Goal: Transaction & Acquisition: Purchase product/service

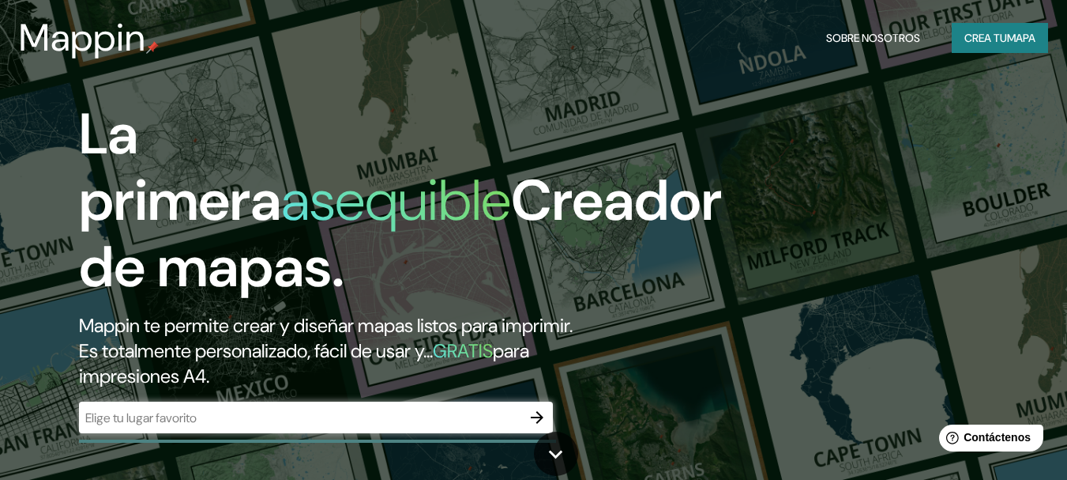
click at [982, 115] on div "La primera asequible Creador de mapas. Mappin te permite crear y diseñar mapas …" at bounding box center [533, 240] width 1067 height 480
click at [1014, 31] on font "mapa" at bounding box center [1021, 38] width 28 height 14
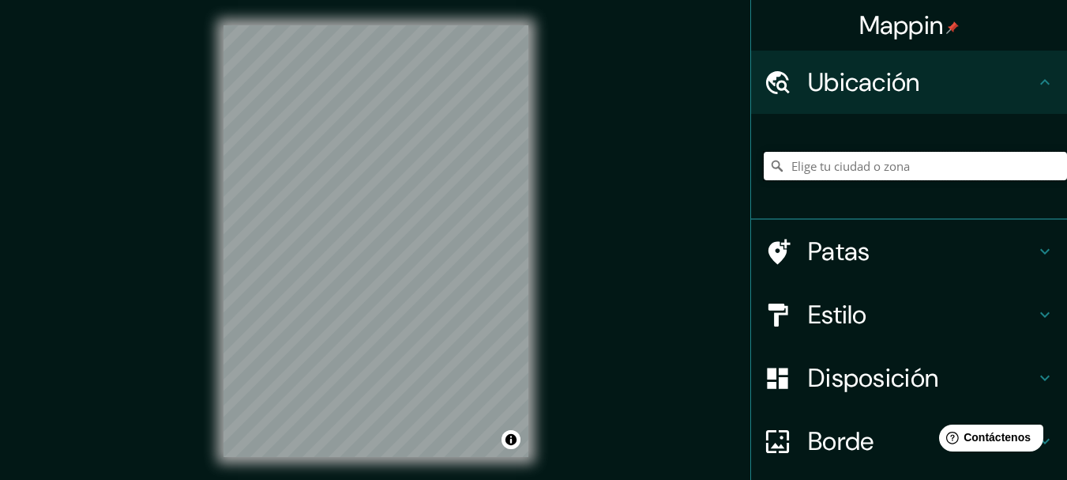
click at [815, 156] on input "Elige tu ciudad o zona" at bounding box center [915, 166] width 303 height 28
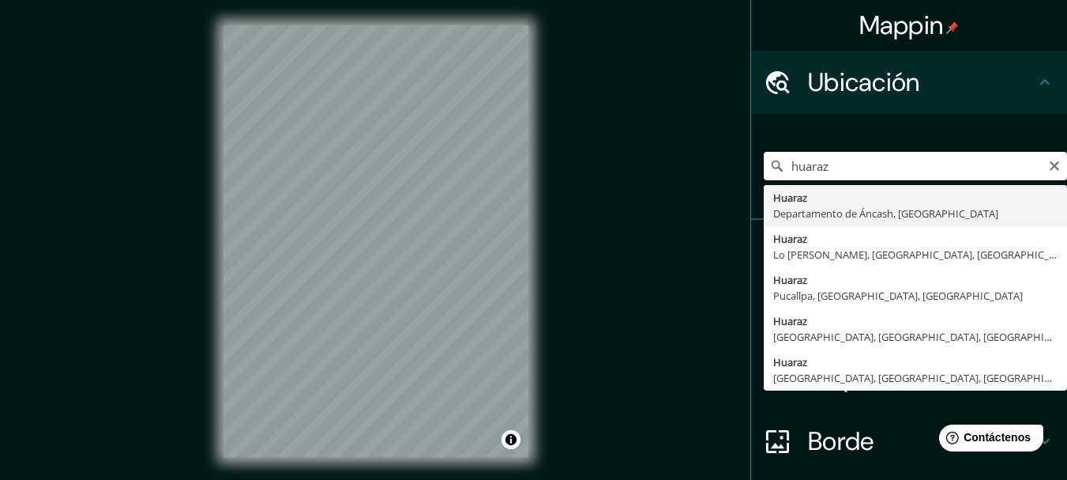
type input "Huaraz, [GEOGRAPHIC_DATA], [GEOGRAPHIC_DATA]"
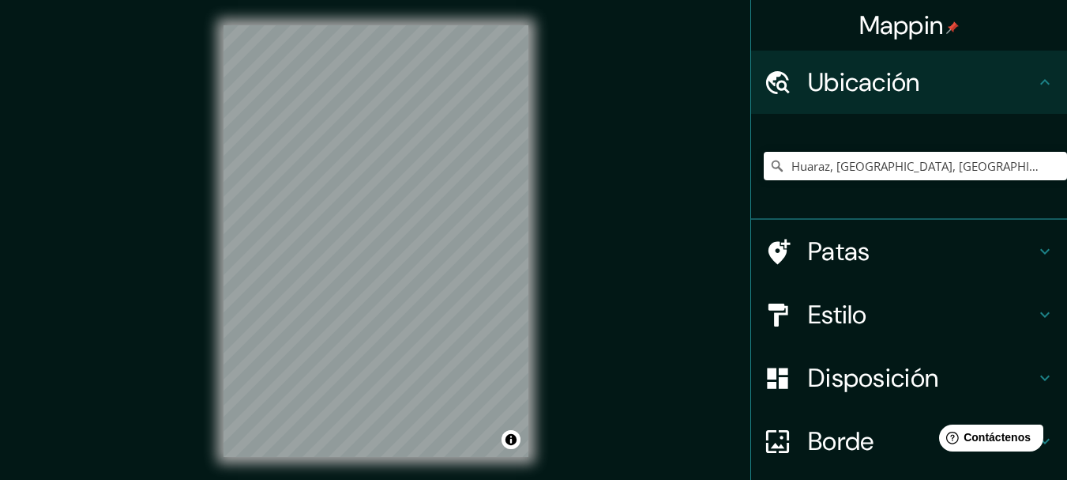
click at [929, 262] on h4 "Patas" at bounding box center [922, 251] width 228 height 32
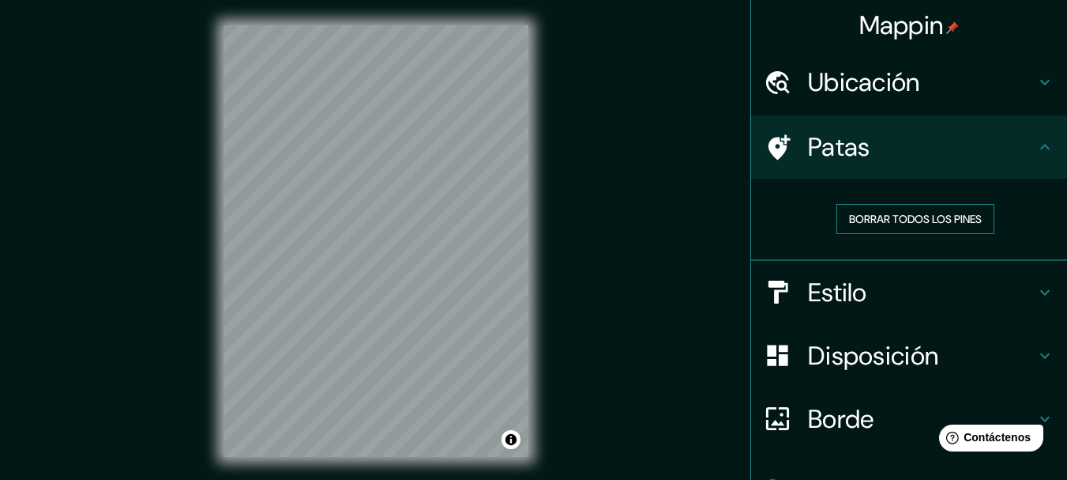
click at [923, 224] on font "Borrar todos los pines" at bounding box center [915, 219] width 133 height 14
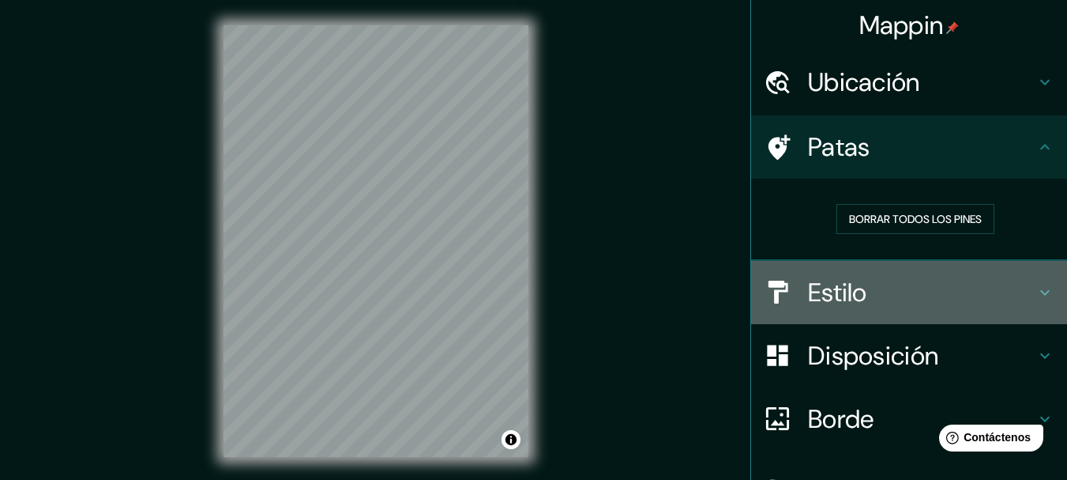
click at [834, 288] on font "Estilo" at bounding box center [837, 292] width 59 height 33
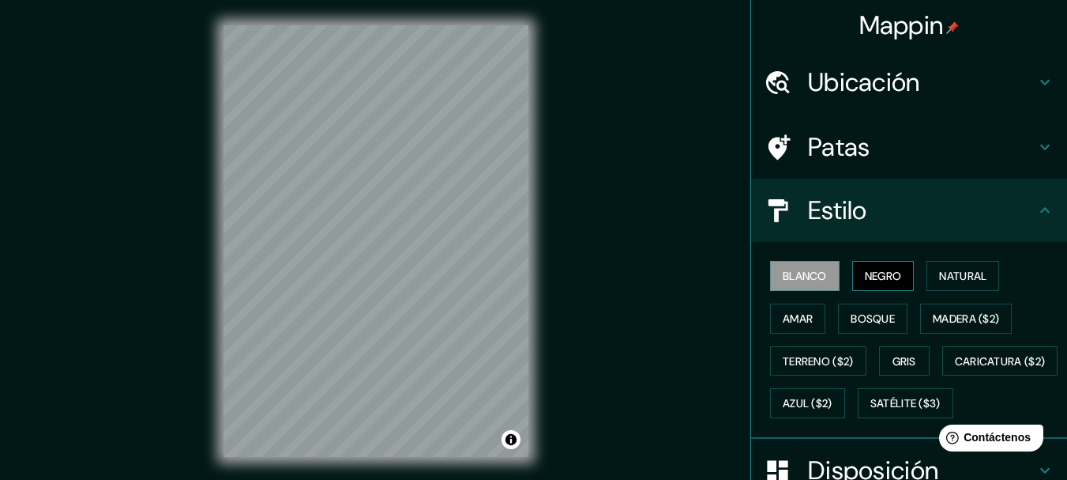
click at [867, 272] on font "Negro" at bounding box center [883, 276] width 37 height 14
click at [952, 278] on font "Natural" at bounding box center [962, 276] width 47 height 14
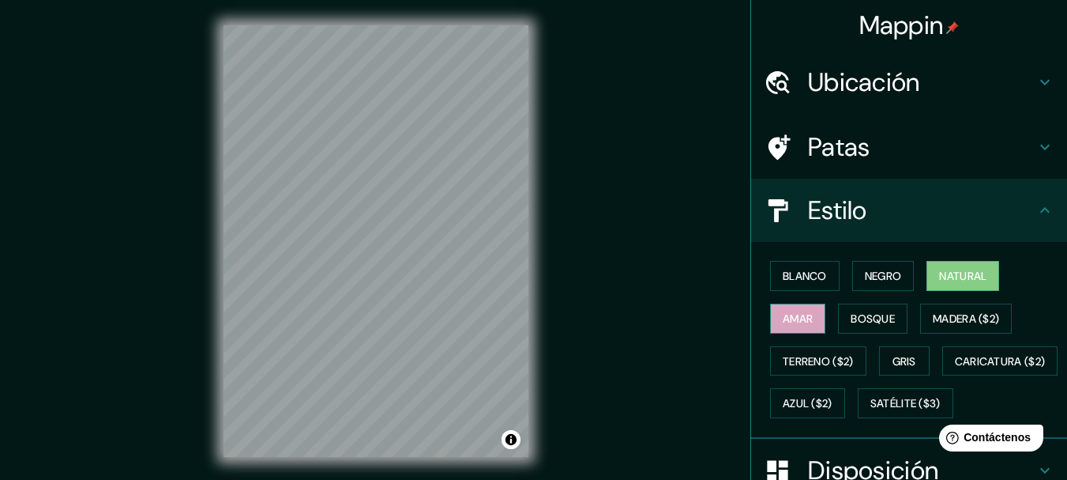
click at [788, 318] on font "Amar" at bounding box center [798, 318] width 30 height 14
click at [863, 312] on font "Bosque" at bounding box center [873, 318] width 44 height 14
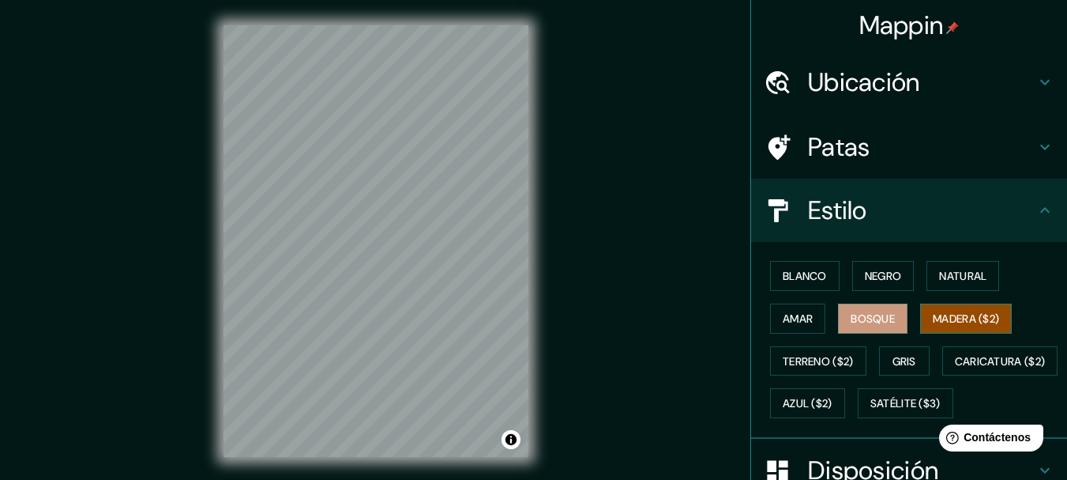
click at [935, 314] on font "Madera ($2)" at bounding box center [966, 318] width 66 height 14
click at [808, 363] on font "Terreno ($2)" at bounding box center [818, 361] width 71 height 14
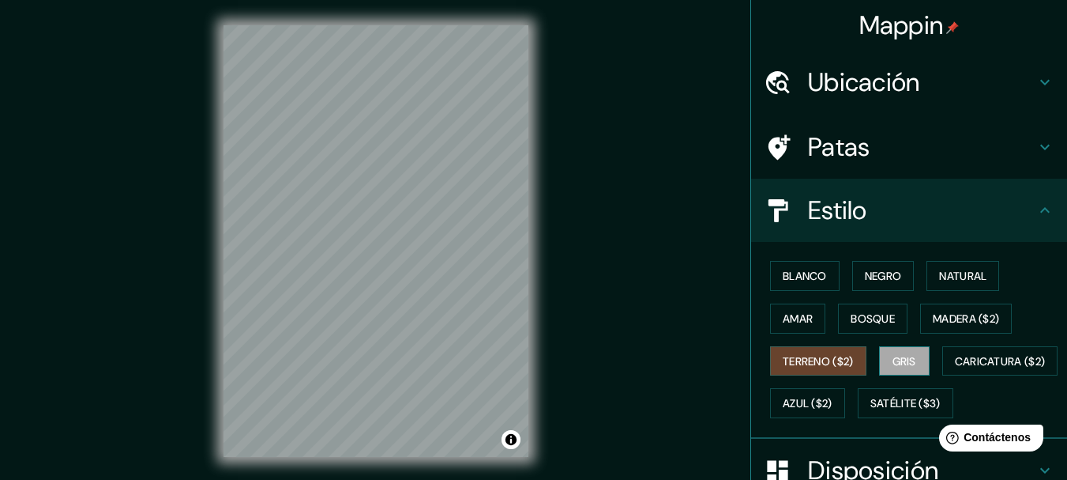
click at [882, 356] on button "Gris" at bounding box center [904, 361] width 51 height 30
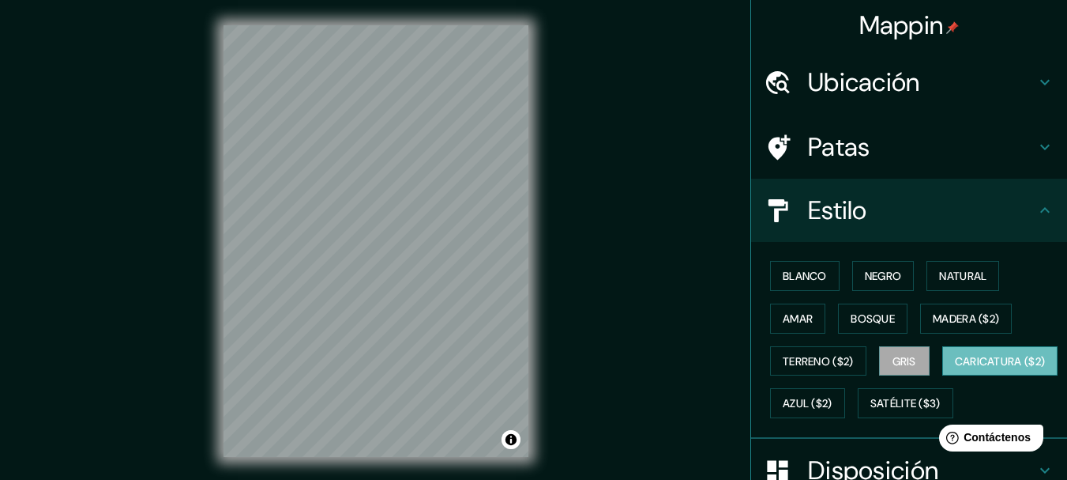
click at [955, 368] on font "Caricatura ($2)" at bounding box center [1000, 361] width 91 height 14
click at [833, 410] on font "Azul ($2)" at bounding box center [808, 404] width 50 height 14
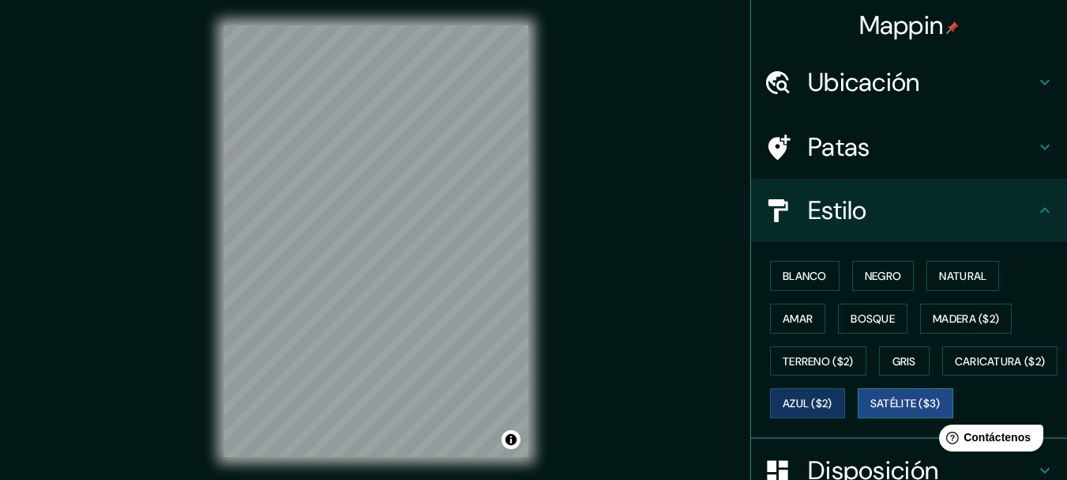
click at [871, 411] on font "Satélite ($3)" at bounding box center [906, 404] width 70 height 14
click at [972, 312] on font "Madera ($2)" at bounding box center [966, 318] width 66 height 14
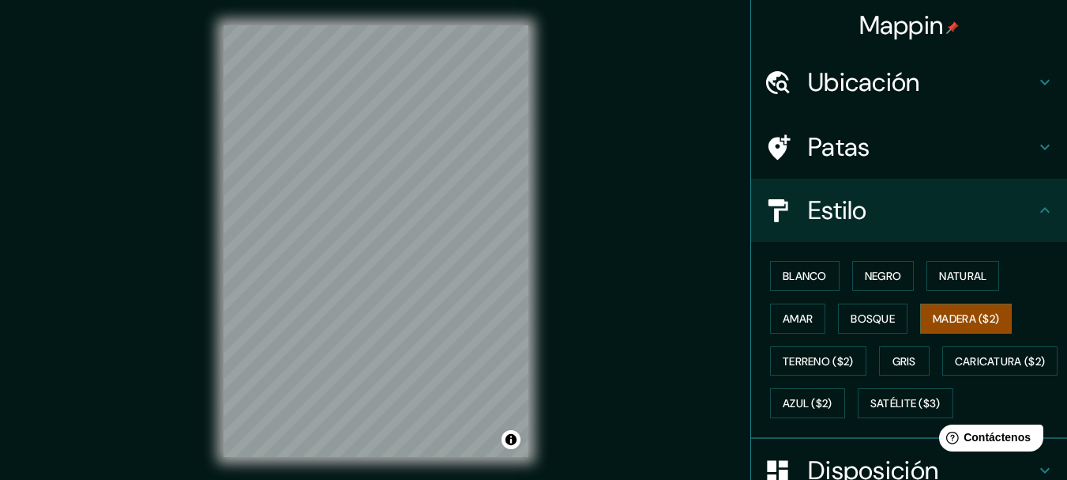
drag, startPoint x: 558, startPoint y: 269, endPoint x: 532, endPoint y: 261, distance: 27.2
click at [550, 266] on div "Mappin Ubicación Huaraz, [GEOGRAPHIC_DATA], [GEOGRAPHIC_DATA] Patas Estilo Blan…" at bounding box center [533, 253] width 1067 height 507
click at [854, 319] on font "Bosque" at bounding box center [873, 318] width 44 height 14
click at [980, 307] on button "Madera ($2)" at bounding box center [966, 318] width 92 height 30
